Goal: Leave review/rating

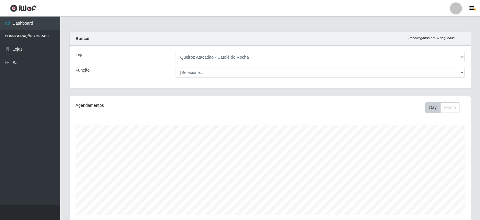
select select "500"
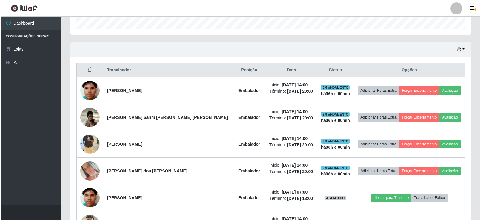
scroll to position [211, 0]
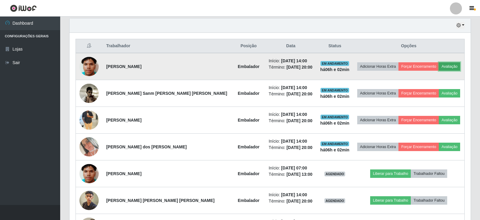
click at [447, 66] on button "Avaliação" at bounding box center [449, 66] width 21 height 8
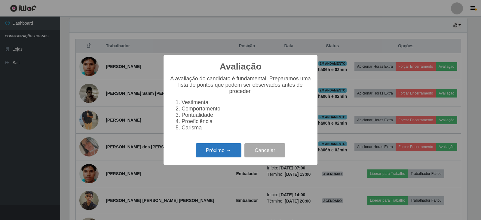
click at [219, 155] on button "Próximo →" at bounding box center [219, 150] width 46 height 14
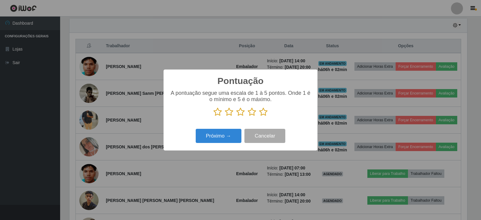
click at [252, 113] on icon at bounding box center [252, 111] width 8 height 9
click at [248, 116] on input "radio" at bounding box center [248, 116] width 0 height 0
click at [238, 140] on button "Próximo →" at bounding box center [219, 136] width 46 height 14
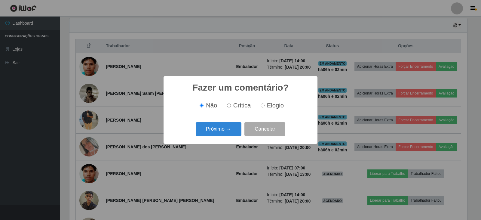
click at [264, 105] on label "Elogio" at bounding box center [271, 105] width 26 height 7
click at [264, 105] on input "Elogio" at bounding box center [263, 106] width 4 height 4
radio input "true"
click at [219, 127] on button "Próximo →" at bounding box center [219, 129] width 46 height 14
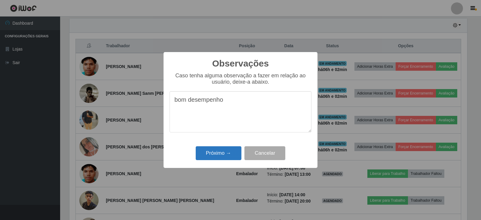
type textarea "bom desempenho"
click at [202, 155] on button "Próximo →" at bounding box center [219, 153] width 46 height 14
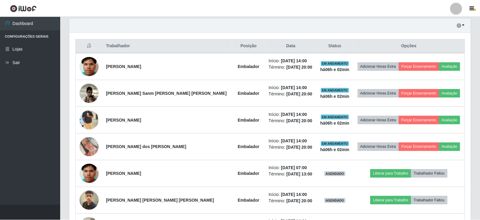
scroll to position [125, 401]
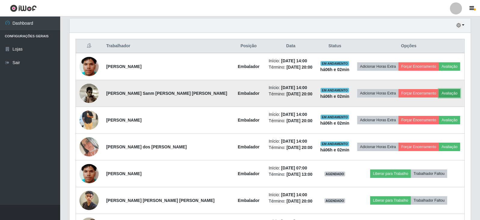
click at [444, 94] on button "Avaliação" at bounding box center [449, 93] width 21 height 8
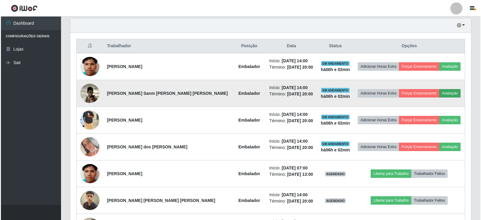
scroll to position [125, 398]
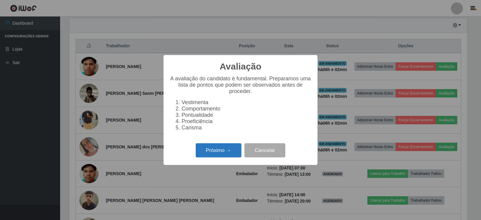
click at [203, 156] on button "Próximo →" at bounding box center [219, 150] width 46 height 14
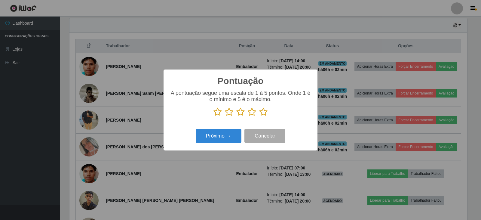
scroll to position [300784, 300510]
click at [253, 113] on icon at bounding box center [252, 111] width 8 height 9
click at [248, 116] on input "radio" at bounding box center [248, 116] width 0 height 0
click at [230, 141] on button "Próximo →" at bounding box center [219, 136] width 46 height 14
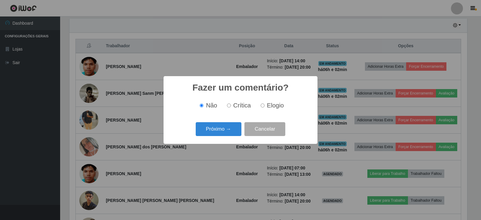
click at [262, 107] on input "Elogio" at bounding box center [263, 106] width 4 height 4
radio input "true"
click at [212, 132] on button "Próximo →" at bounding box center [219, 129] width 46 height 14
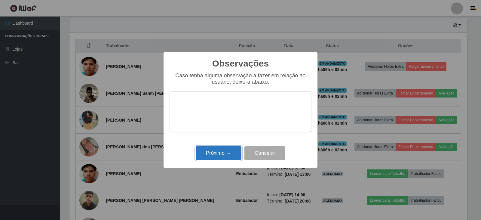
click at [209, 150] on button "Próximo →" at bounding box center [219, 153] width 46 height 14
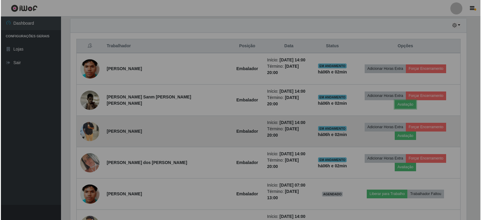
scroll to position [125, 401]
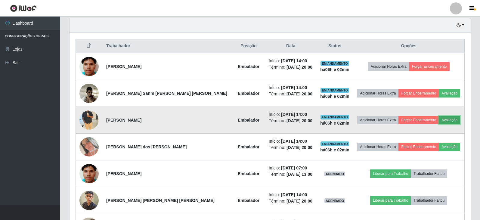
click at [439, 119] on button "Avaliação" at bounding box center [449, 120] width 21 height 8
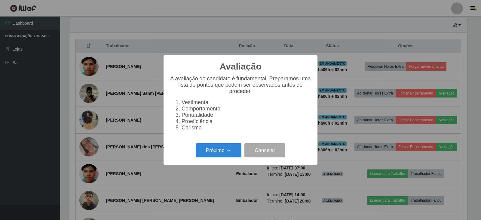
scroll to position [125, 398]
click at [223, 153] on button "Próximo →" at bounding box center [219, 150] width 46 height 14
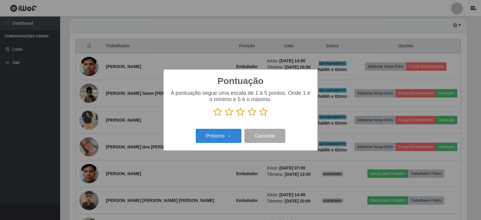
click at [263, 112] on icon at bounding box center [263, 111] width 8 height 9
click at [259, 116] on input "radio" at bounding box center [259, 116] width 0 height 0
click at [237, 138] on button "Próximo →" at bounding box center [219, 136] width 46 height 14
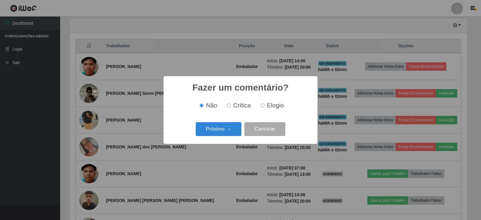
click button "Próximo →" at bounding box center [219, 129] width 46 height 14
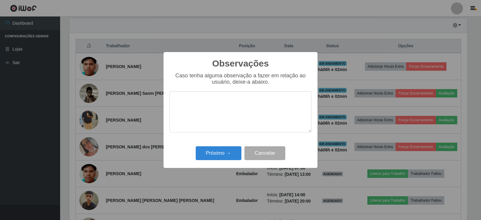
click at [214, 107] on textarea at bounding box center [241, 111] width 142 height 41
type textarea "bom desempenho"
click at [230, 148] on button "Próximo →" at bounding box center [219, 153] width 46 height 14
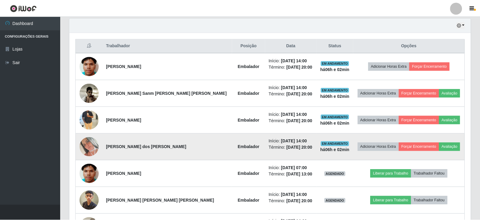
scroll to position [125, 401]
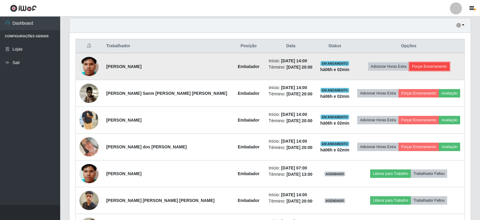
click at [410, 67] on button "Forçar Encerramento" at bounding box center [429, 66] width 40 height 8
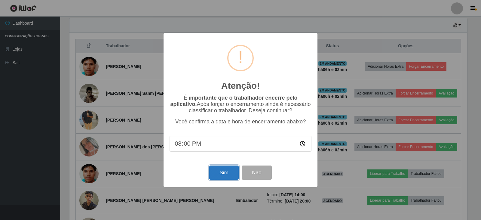
click at [223, 170] on button "Sim" at bounding box center [223, 172] width 29 height 14
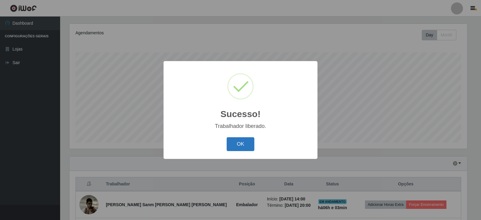
click at [252, 150] on button "OK" at bounding box center [241, 144] width 28 height 14
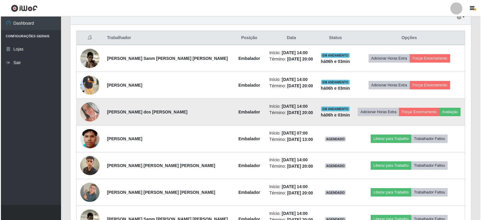
scroll to position [0, 0]
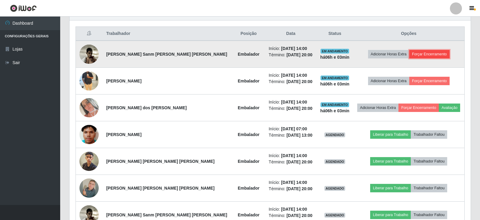
click at [410, 54] on button "Forçar Encerramento" at bounding box center [429, 54] width 40 height 8
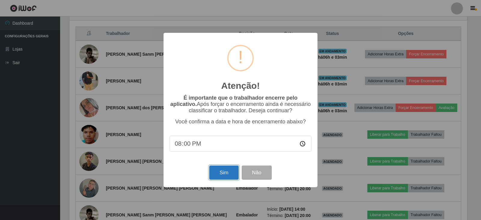
click at [215, 176] on button "Sim" at bounding box center [223, 172] width 29 height 14
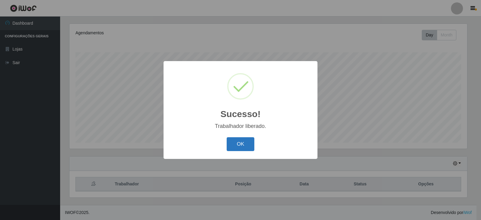
click at [247, 144] on button "OK" at bounding box center [241, 144] width 28 height 14
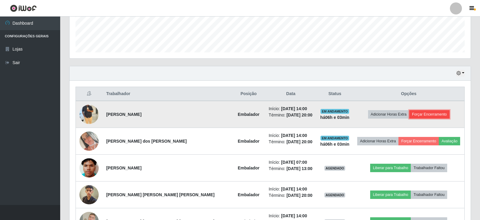
click at [412, 112] on button "Forçar Encerramento" at bounding box center [429, 114] width 40 height 8
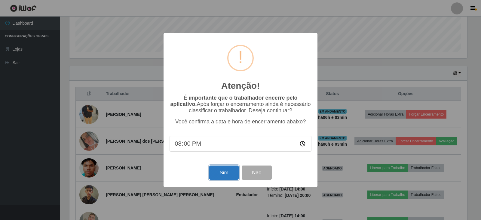
click at [214, 177] on button "Sim" at bounding box center [223, 172] width 29 height 14
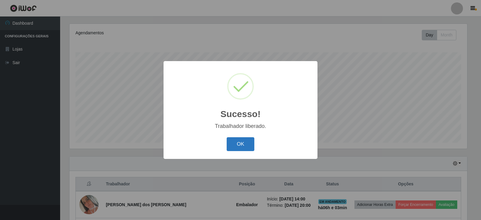
click at [238, 144] on button "OK" at bounding box center [241, 144] width 28 height 14
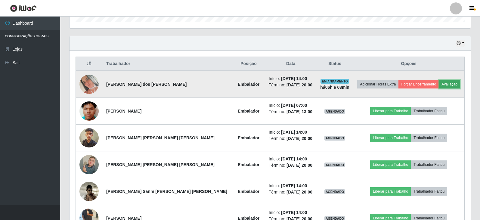
click at [440, 85] on button "Avaliação" at bounding box center [449, 84] width 21 height 8
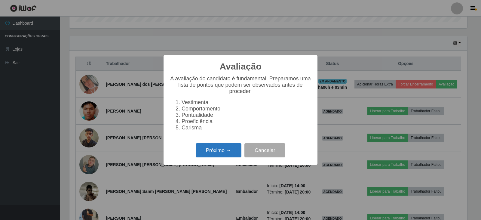
click at [222, 152] on button "Próximo →" at bounding box center [219, 150] width 46 height 14
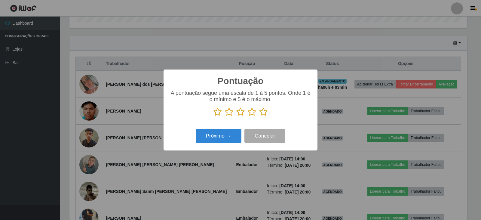
click at [262, 111] on icon at bounding box center [263, 111] width 8 height 9
click at [259, 116] on input "radio" at bounding box center [259, 116] width 0 height 0
click at [227, 139] on button "Próximo →" at bounding box center [219, 136] width 46 height 14
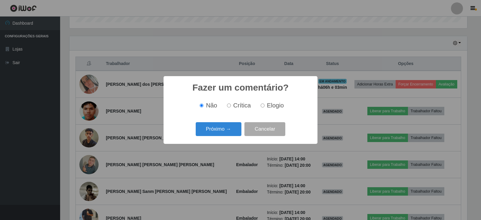
click at [262, 106] on input "Elogio" at bounding box center [263, 106] width 4 height 4
radio input "true"
click at [231, 128] on button "Próximo →" at bounding box center [219, 129] width 46 height 14
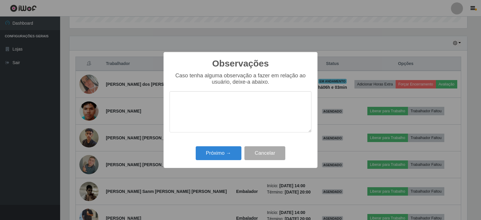
click at [230, 120] on textarea at bounding box center [241, 111] width 142 height 41
type textarea "h"
type textarea "bom desempenho"
click at [227, 148] on button "Próximo →" at bounding box center [219, 153] width 46 height 14
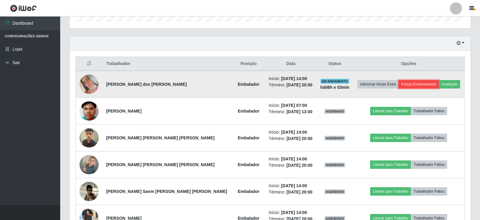
click at [413, 85] on button "Forçar Encerramento" at bounding box center [418, 84] width 40 height 8
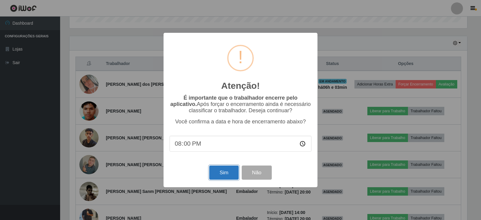
click at [220, 177] on button "Sim" at bounding box center [223, 172] width 29 height 14
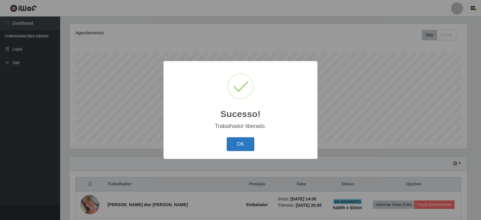
click at [238, 145] on button "OK" at bounding box center [241, 144] width 28 height 14
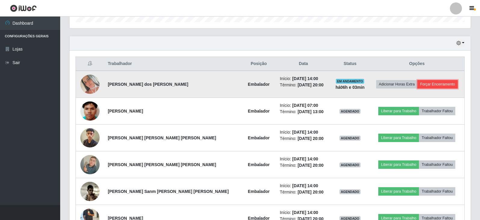
click at [439, 85] on button "Forçar Encerramento" at bounding box center [437, 84] width 40 height 8
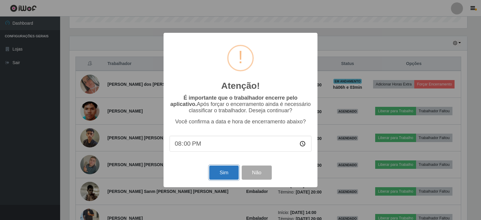
click at [231, 176] on button "Sim" at bounding box center [223, 172] width 29 height 14
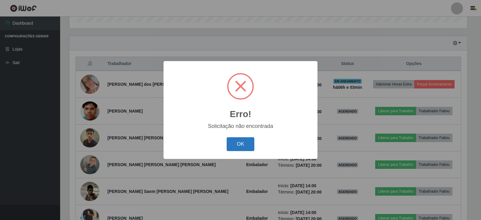
click at [237, 146] on button "OK" at bounding box center [241, 144] width 28 height 14
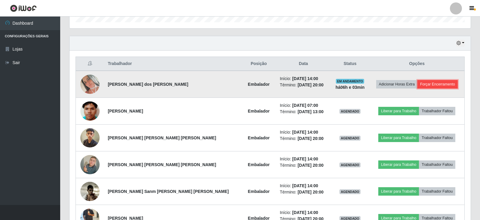
click at [424, 85] on button "Forçar Encerramento" at bounding box center [437, 84] width 40 height 8
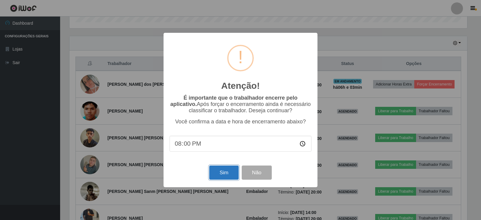
click at [217, 171] on button "Sim" at bounding box center [223, 172] width 29 height 14
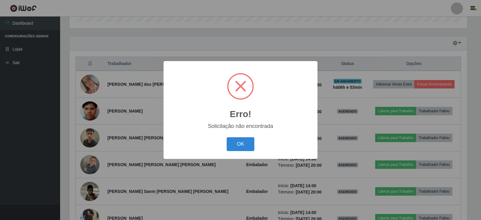
click at [237, 82] on span at bounding box center [240, 86] width 11 height 11
click at [238, 146] on button "OK" at bounding box center [241, 144] width 28 height 14
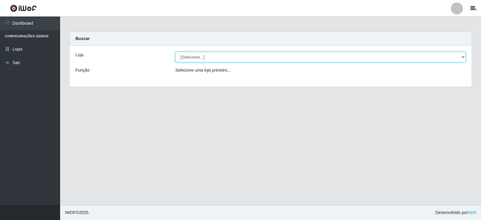
click at [221, 60] on select "[Selecione...] Queiroz Atacadão - Catolé do Rocha" at bounding box center [320, 57] width 291 height 11
select select "500"
click at [175, 52] on select "[Selecione...] Queiroz Atacadão - Catolé do Rocha" at bounding box center [320, 57] width 291 height 11
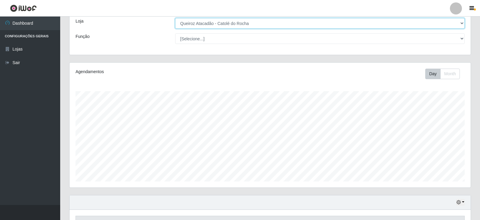
scroll to position [73, 0]
